Goal: Information Seeking & Learning: Learn about a topic

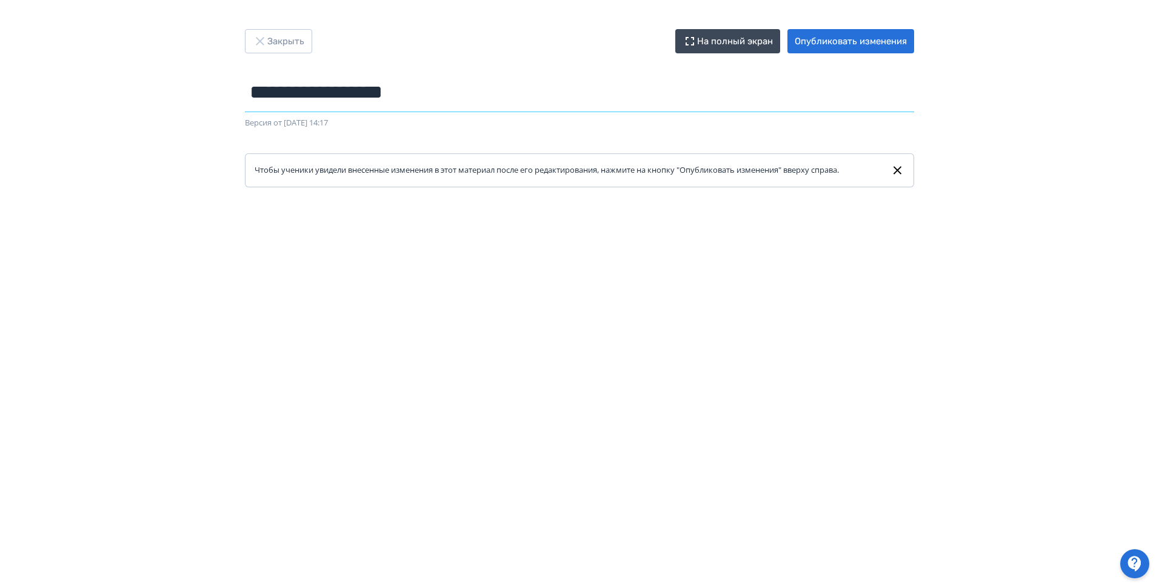
drag, startPoint x: 459, startPoint y: 90, endPoint x: 258, endPoint y: 94, distance: 201.2
click at [258, 94] on input "**********" at bounding box center [579, 92] width 669 height 39
click at [258, 45] on icon "button" at bounding box center [260, 41] width 15 height 15
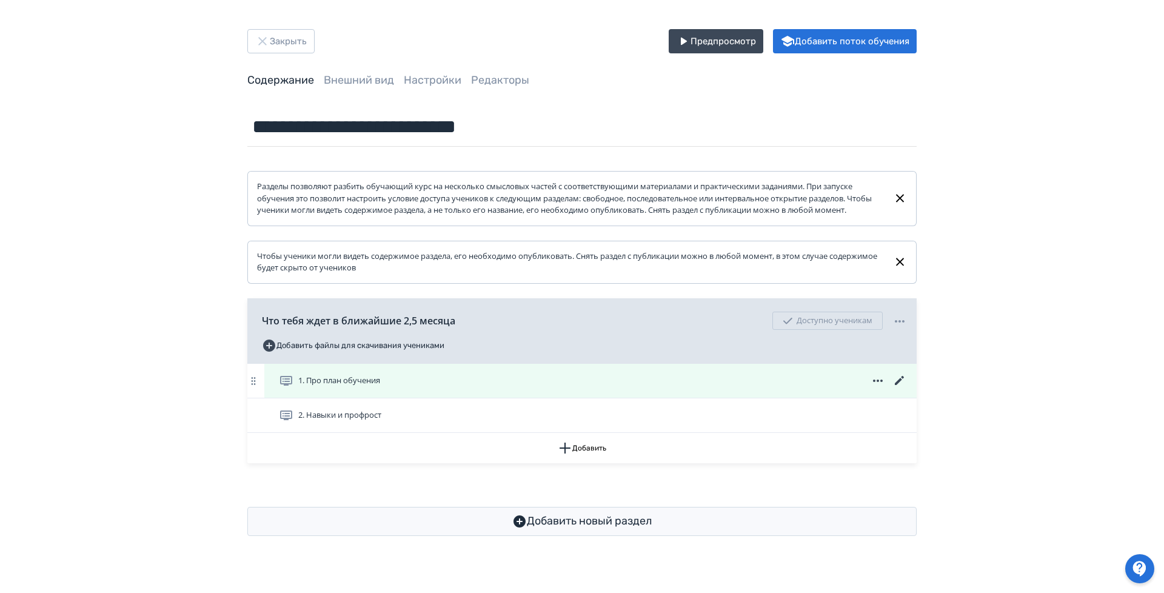
click at [475, 388] on div "1. Про план обучения" at bounding box center [593, 380] width 628 height 15
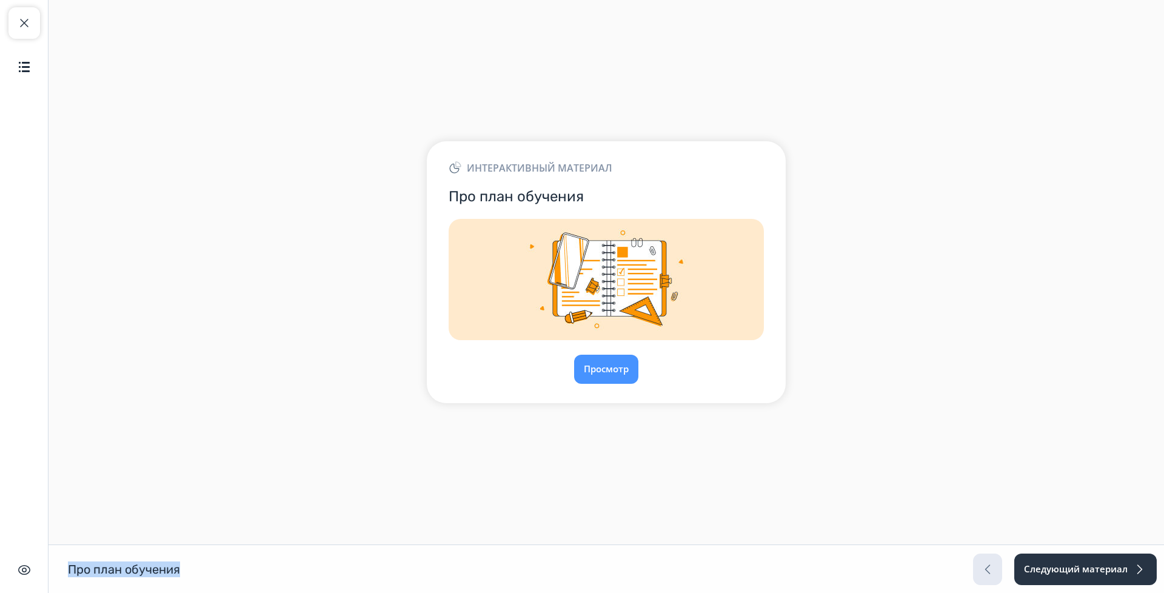
drag, startPoint x: 189, startPoint y: 571, endPoint x: 69, endPoint y: 558, distance: 120.7
click at [69, 558] on div "Про план обучения Про план обучения Следующий материал" at bounding box center [582, 568] width 1164 height 48
copy h1 "Про план обучения"
click at [1119, 568] on button "Следующий материал" at bounding box center [1085, 569] width 144 height 32
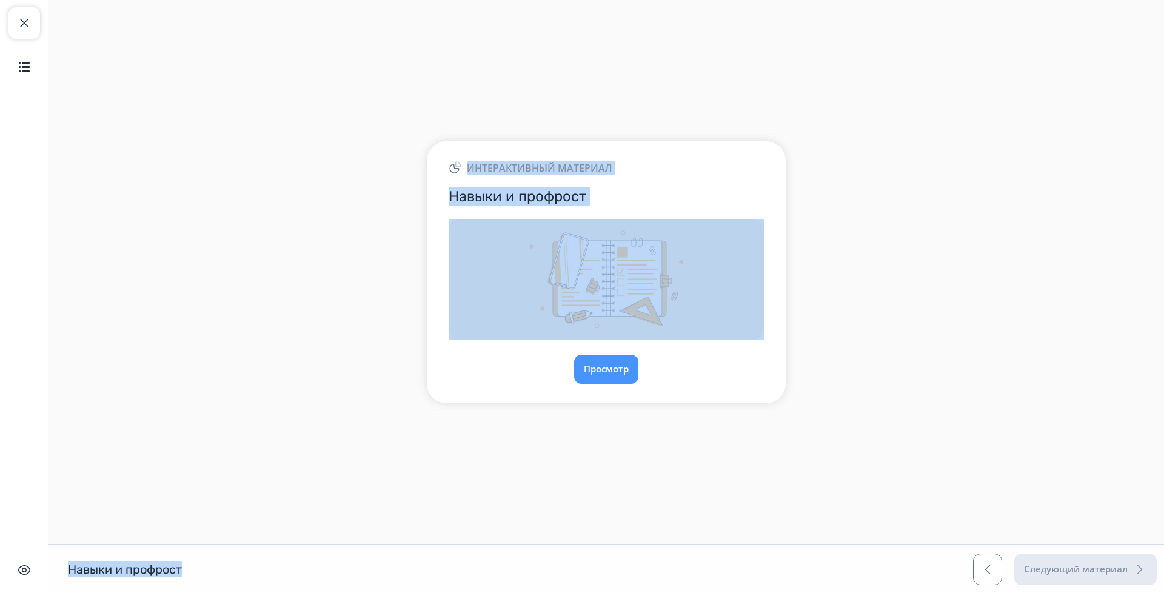
drag, startPoint x: 238, startPoint y: 571, endPoint x: 45, endPoint y: 568, distance: 192.7
click at [45, 568] on div "Закрыть курс Содержание Скрыть интерфейс Интерактивный материал Навыки и профро…" at bounding box center [582, 296] width 1164 height 593
click at [147, 570] on h1 "Навыки и профрост" at bounding box center [125, 569] width 114 height 16
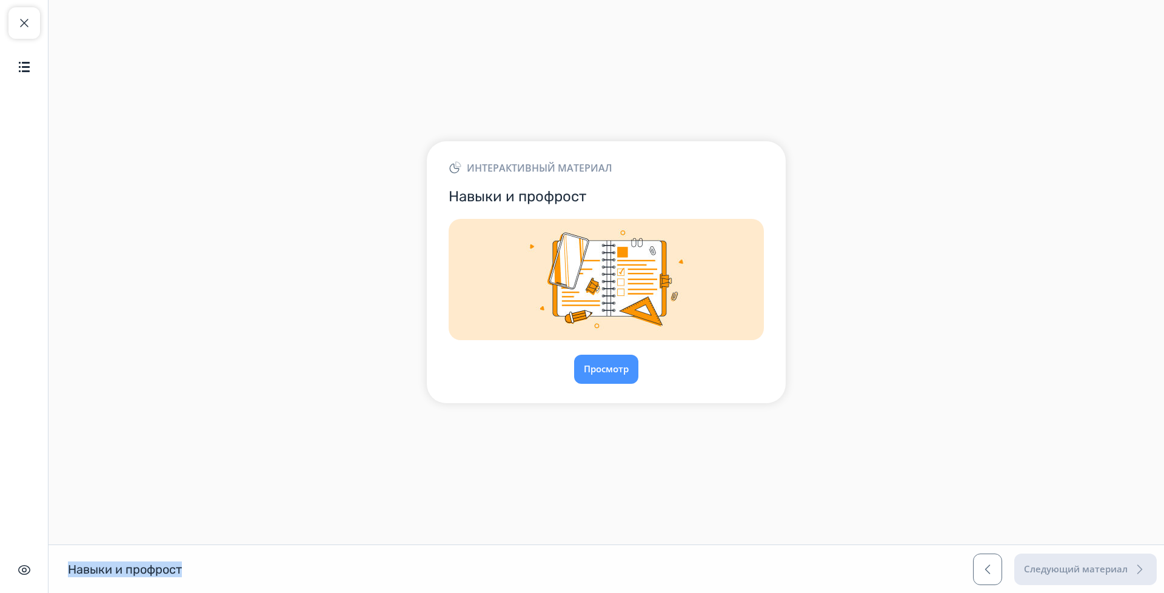
drag, startPoint x: 202, startPoint y: 571, endPoint x: 73, endPoint y: 570, distance: 129.1
click at [65, 568] on div "Навыки и профрост Навыки и профрост Следующий материал" at bounding box center [582, 568] width 1164 height 48
copy h1 "Навыки и профрост"
